Goal: Transaction & Acquisition: Purchase product/service

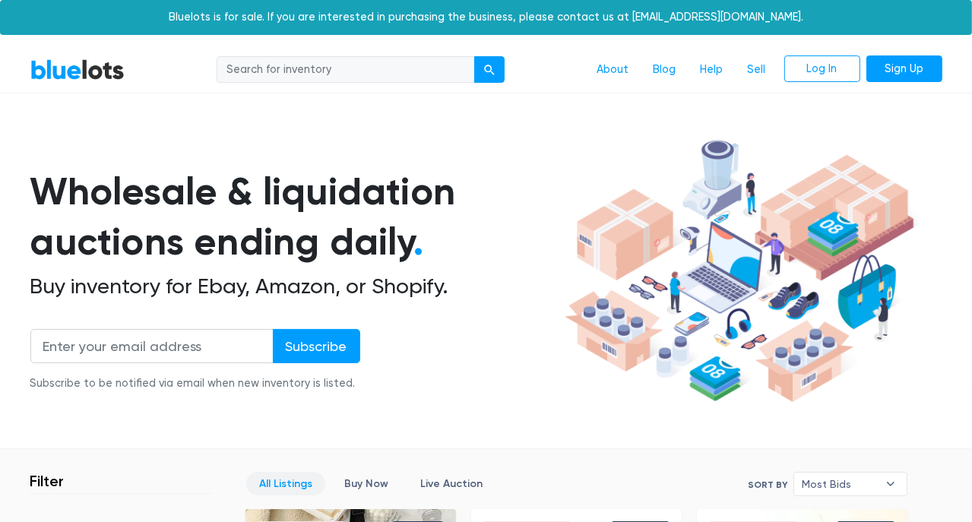
click at [505, 181] on h1 "Wholesale & liquidation auctions ending daily ." at bounding box center [294, 216] width 529 height 101
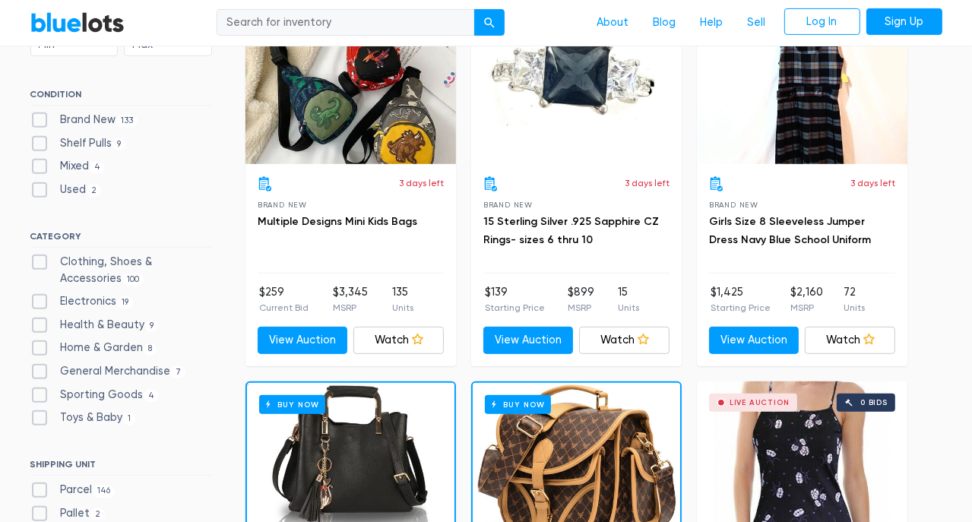
scroll to position [532, 0]
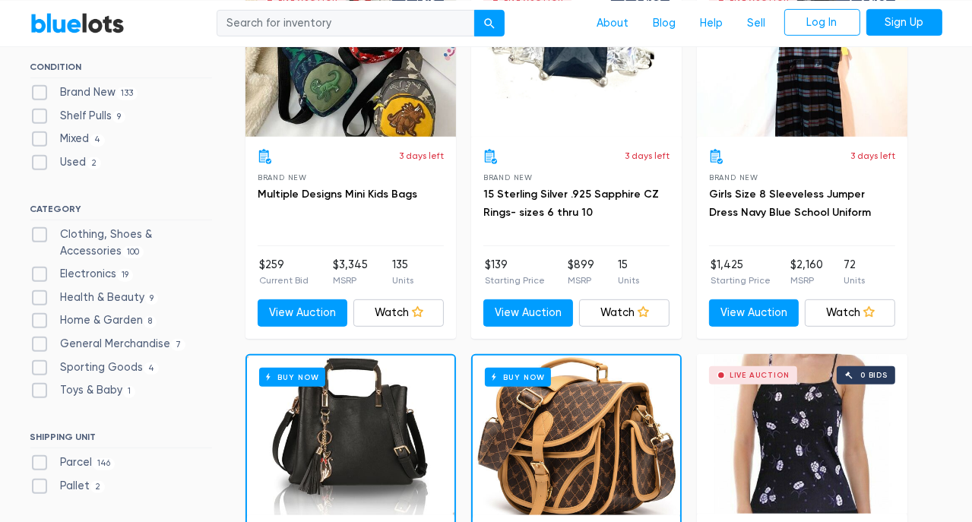
click at [35, 273] on label "Electronics 19" at bounding box center [81, 274] width 103 height 17
click at [35, 273] on input "Electronics 19" at bounding box center [35, 271] width 10 height 10
checkbox input "true"
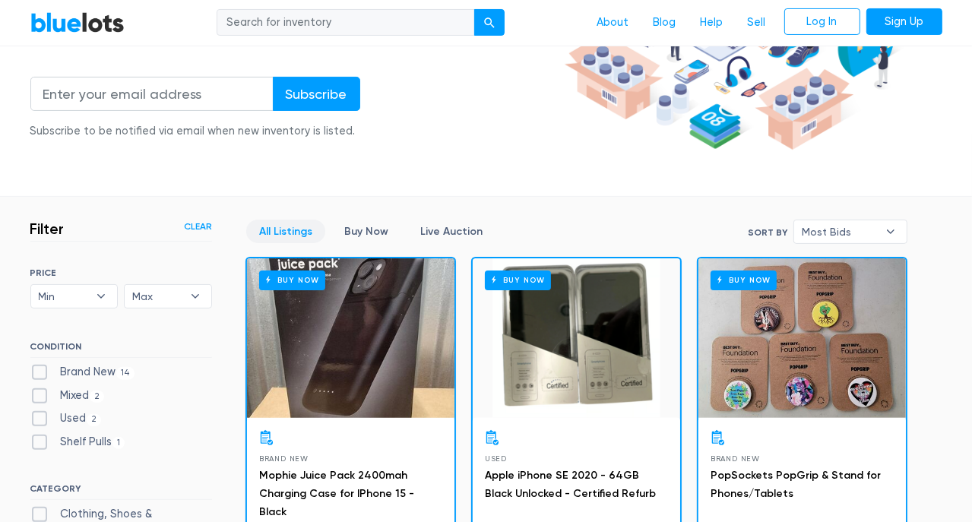
scroll to position [257, 0]
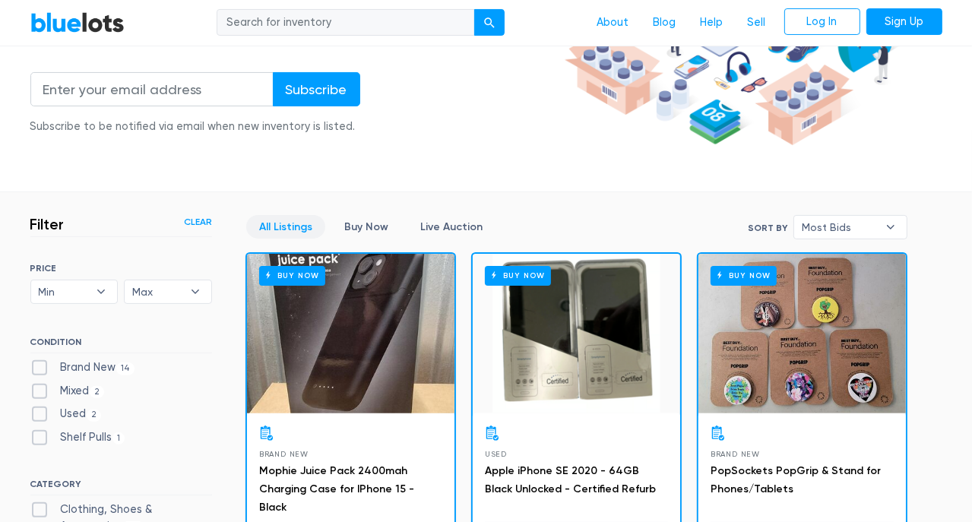
click at [460, 225] on link "Live Auction" at bounding box center [451, 227] width 88 height 24
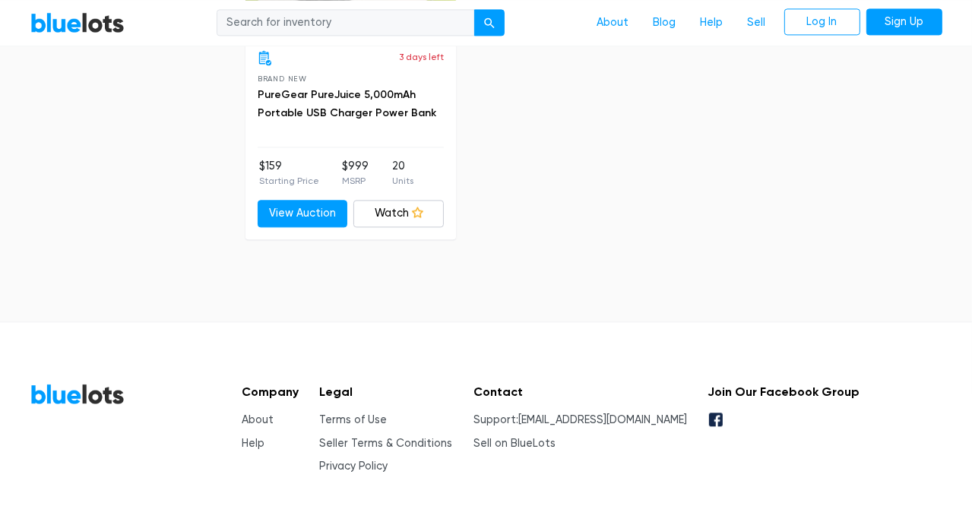
scroll to position [2932, 0]
